Goal: Navigation & Orientation: Find specific page/section

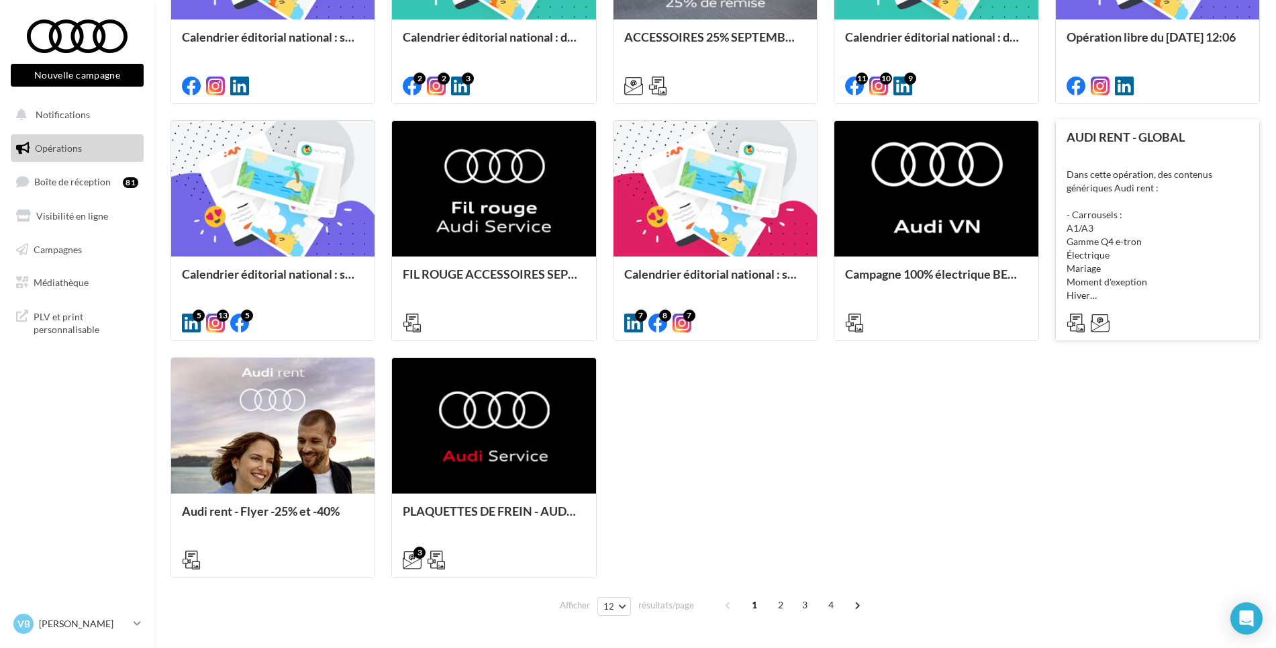
scroll to position [590, 0]
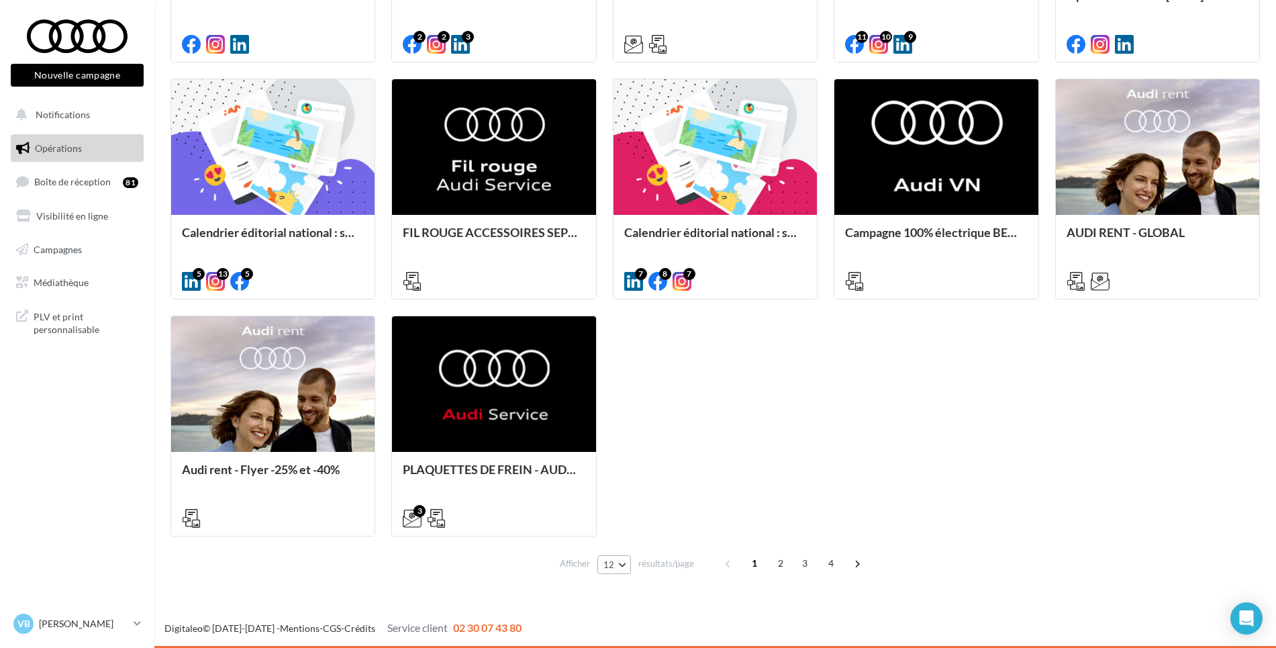
click at [623, 564] on button "12" at bounding box center [614, 564] width 34 height 19
click at [628, 544] on button "96" at bounding box center [644, 538] width 94 height 23
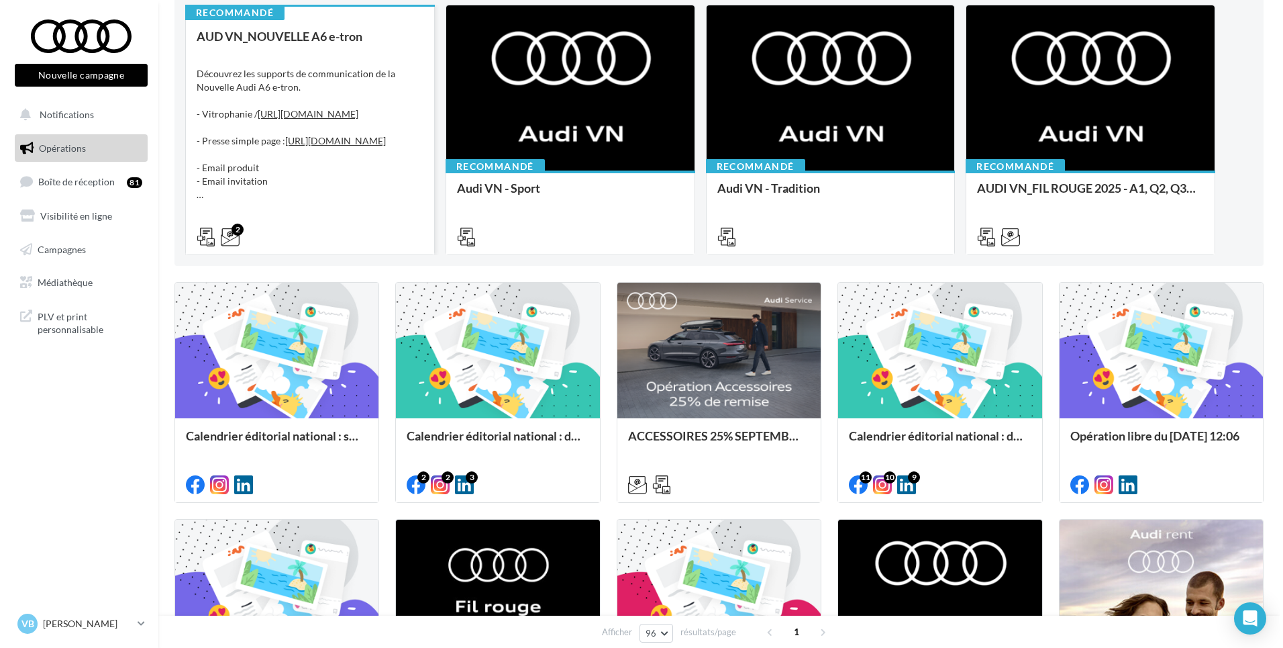
scroll to position [0, 0]
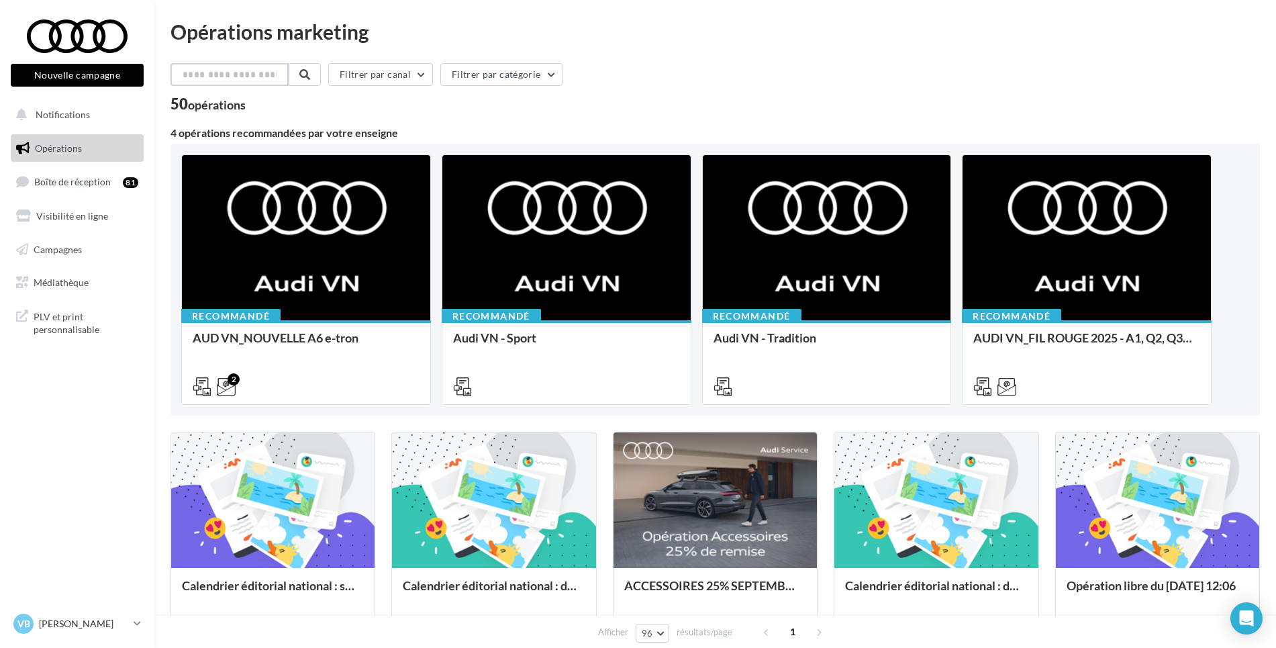
click at [213, 70] on input "text" at bounding box center [229, 74] width 118 height 23
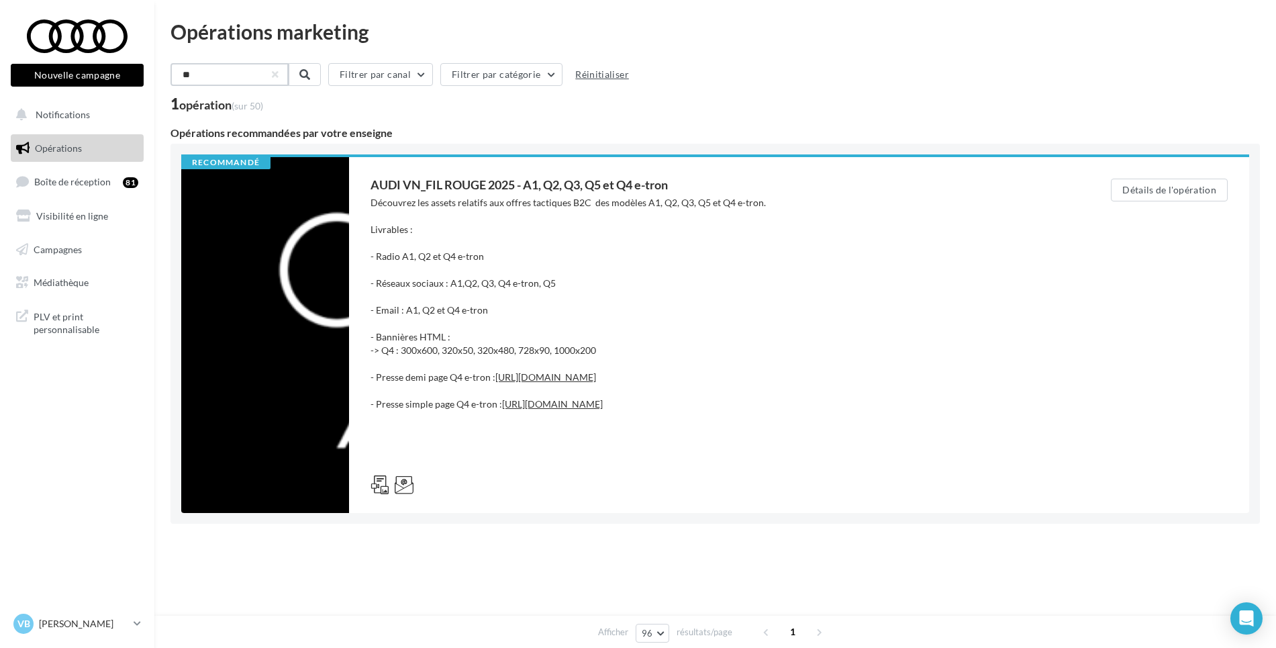
type input "**"
click at [605, 71] on button "Réinitialiser" at bounding box center [600, 74] width 64 height 16
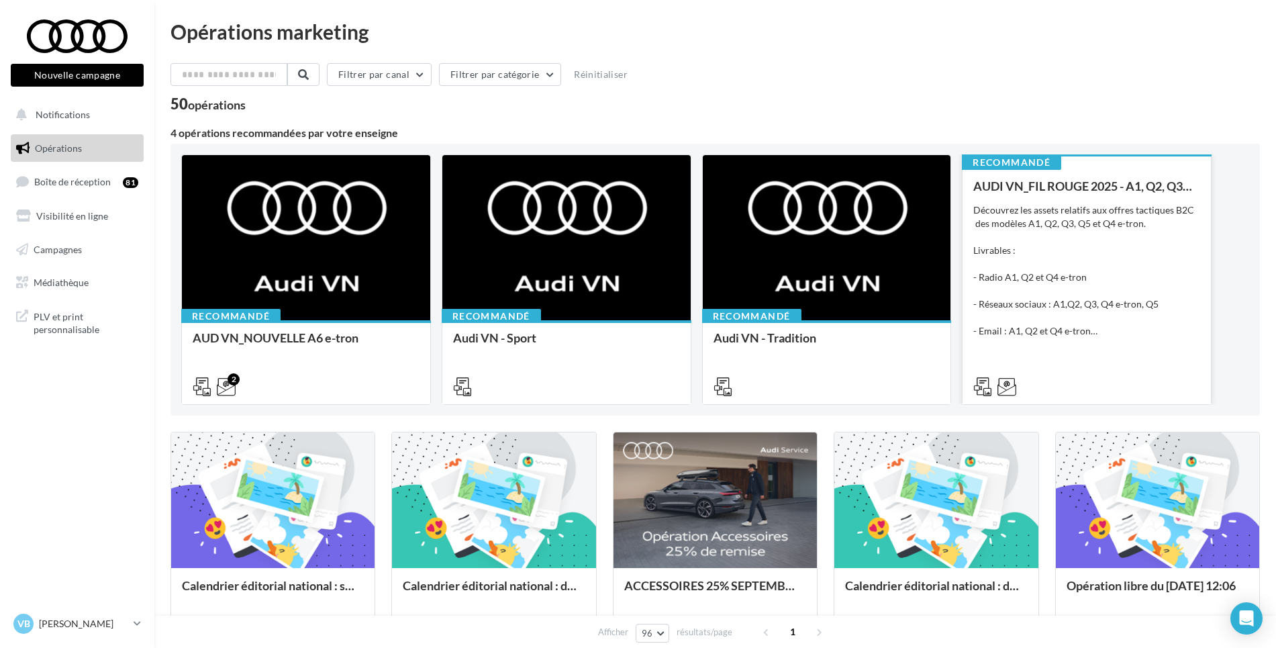
click at [1135, 258] on div "Découvrez les assets relatifs aux offres tactiques B2C des modèles A1, Q2, Q3, …" at bounding box center [1086, 270] width 227 height 134
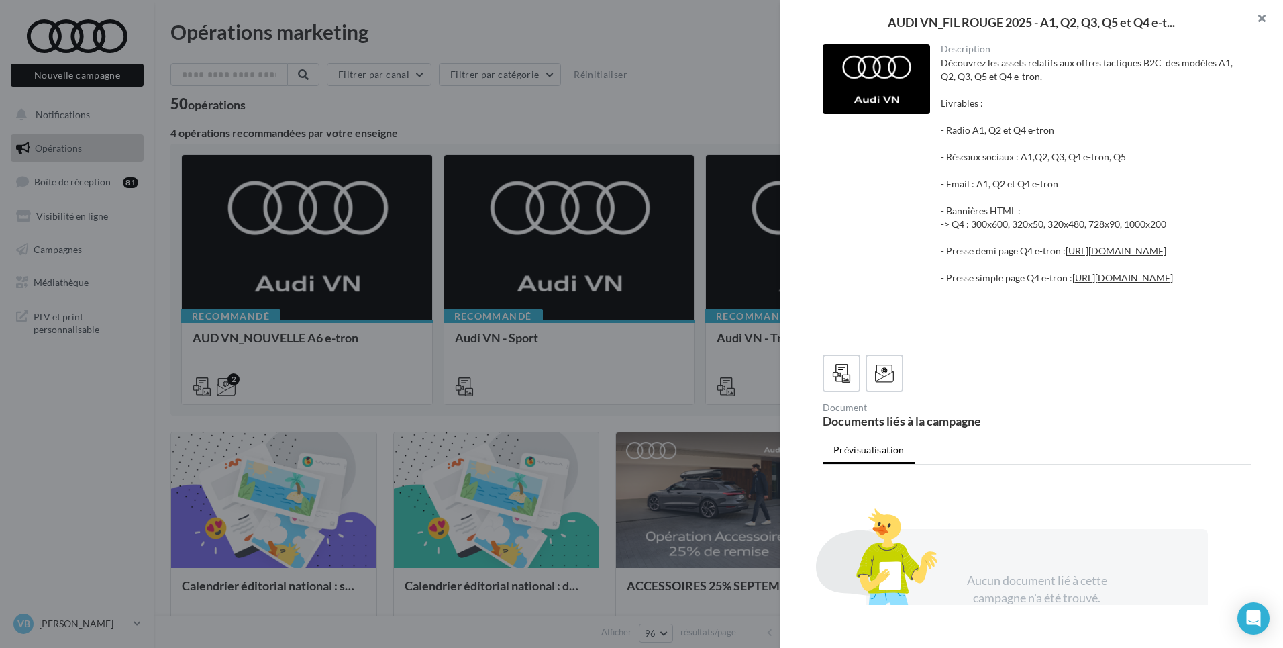
click at [1260, 12] on button "button" at bounding box center [1256, 20] width 54 height 40
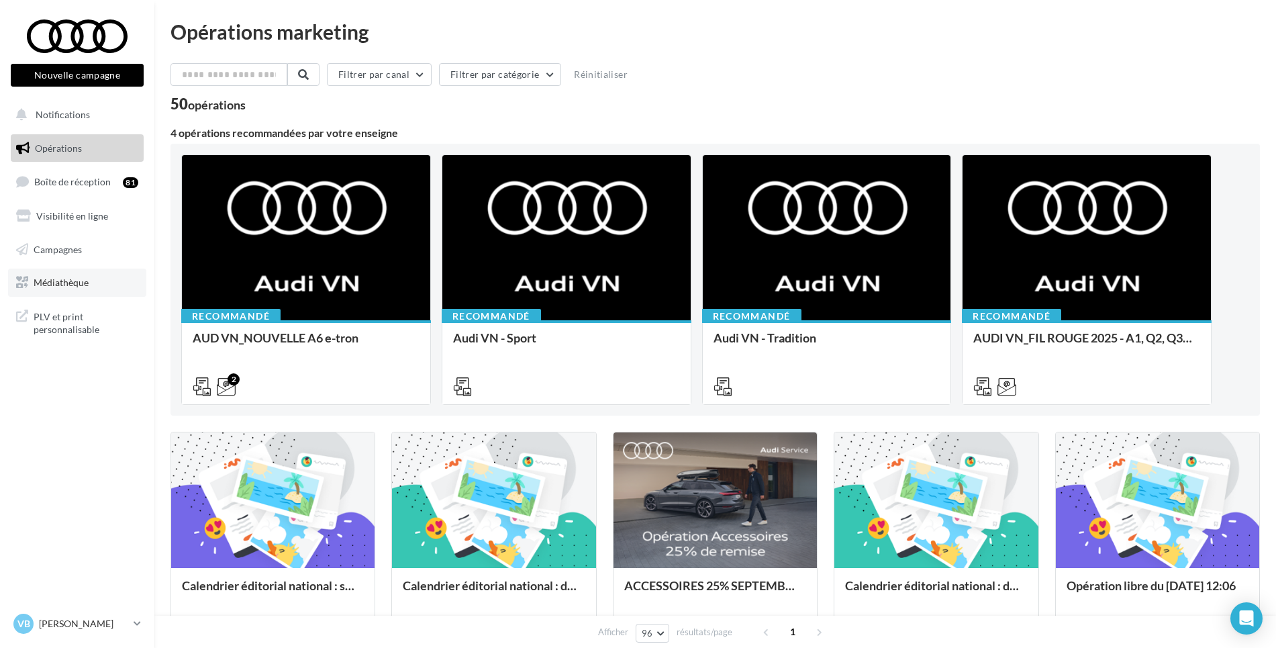
click at [67, 276] on span "Médiathèque" at bounding box center [61, 281] width 55 height 11
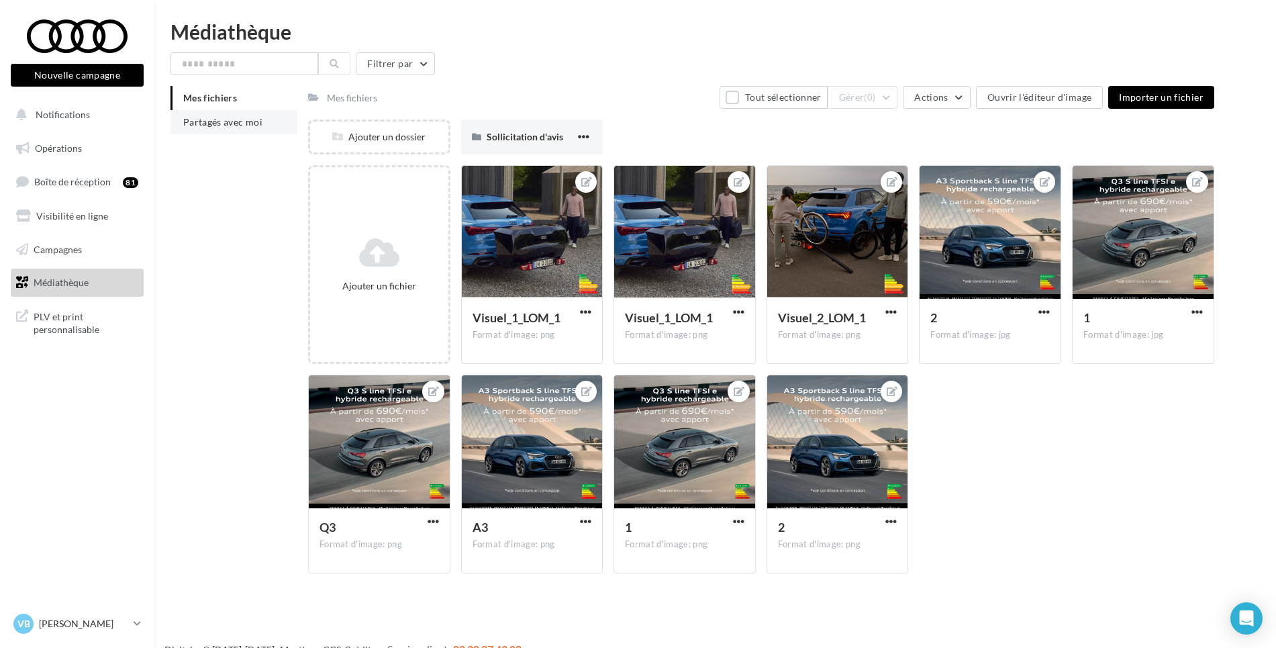
click at [238, 126] on span "Partagés avec moi" at bounding box center [222, 121] width 79 height 11
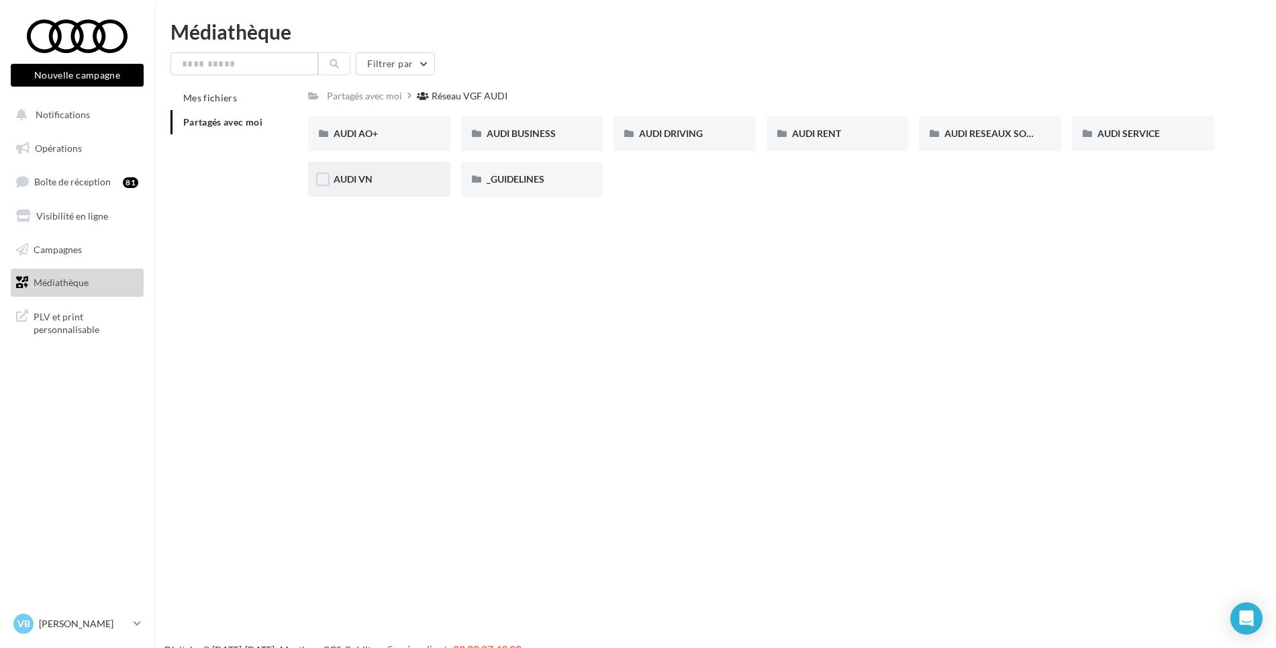
click at [419, 179] on div "AUDI VN" at bounding box center [379, 178] width 91 height 13
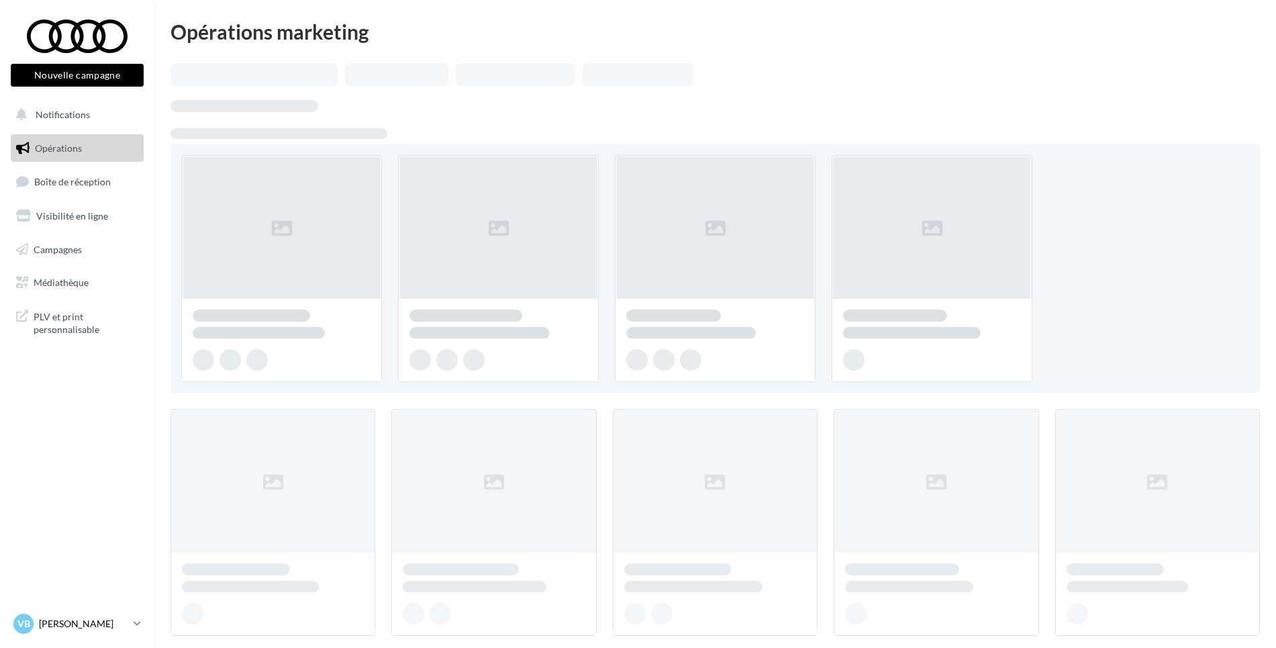
click at [80, 617] on p "[PERSON_NAME]" at bounding box center [83, 623] width 89 height 13
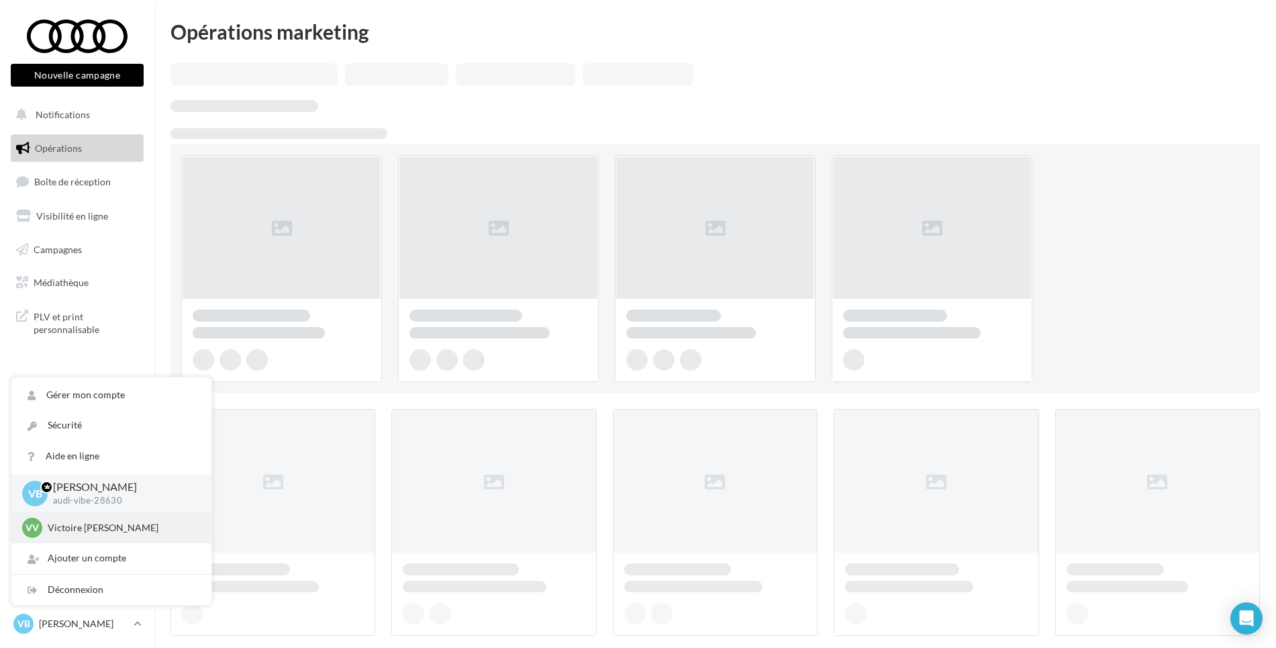
click at [134, 532] on p "Victoire Victoire Berdrin" at bounding box center [122, 527] width 148 height 13
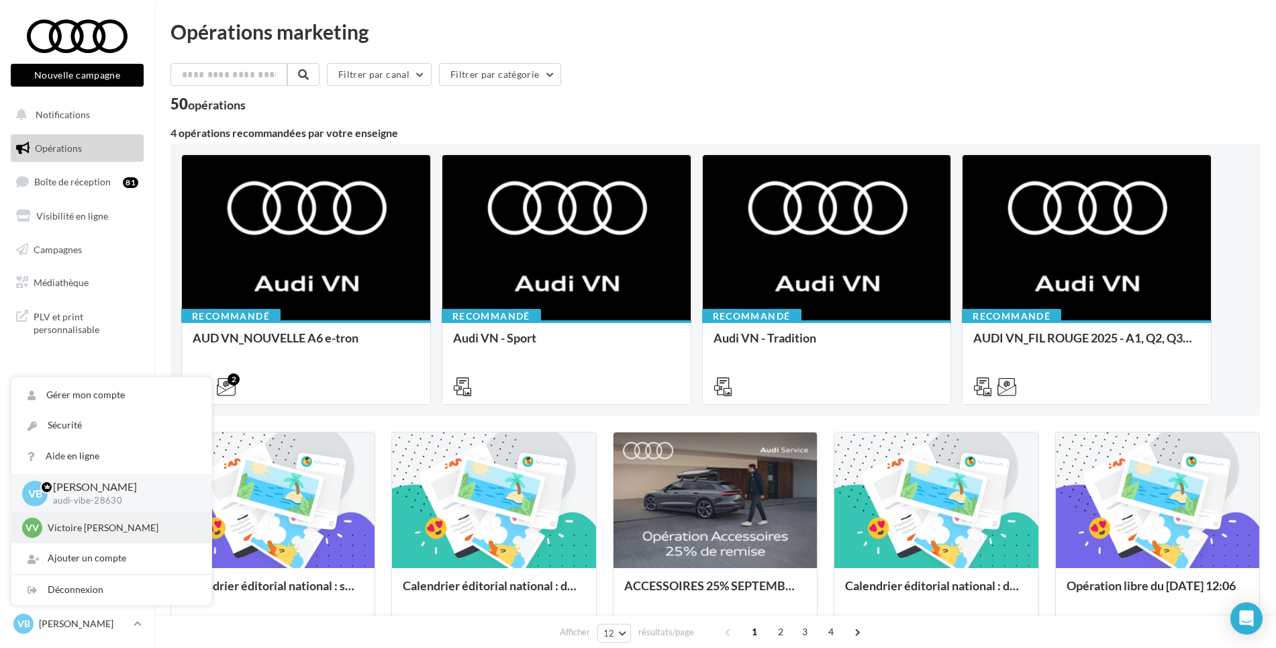
click at [134, 529] on p "Victoire Victoire Berdrin" at bounding box center [122, 527] width 148 height 13
